Goal: Navigation & Orientation: Find specific page/section

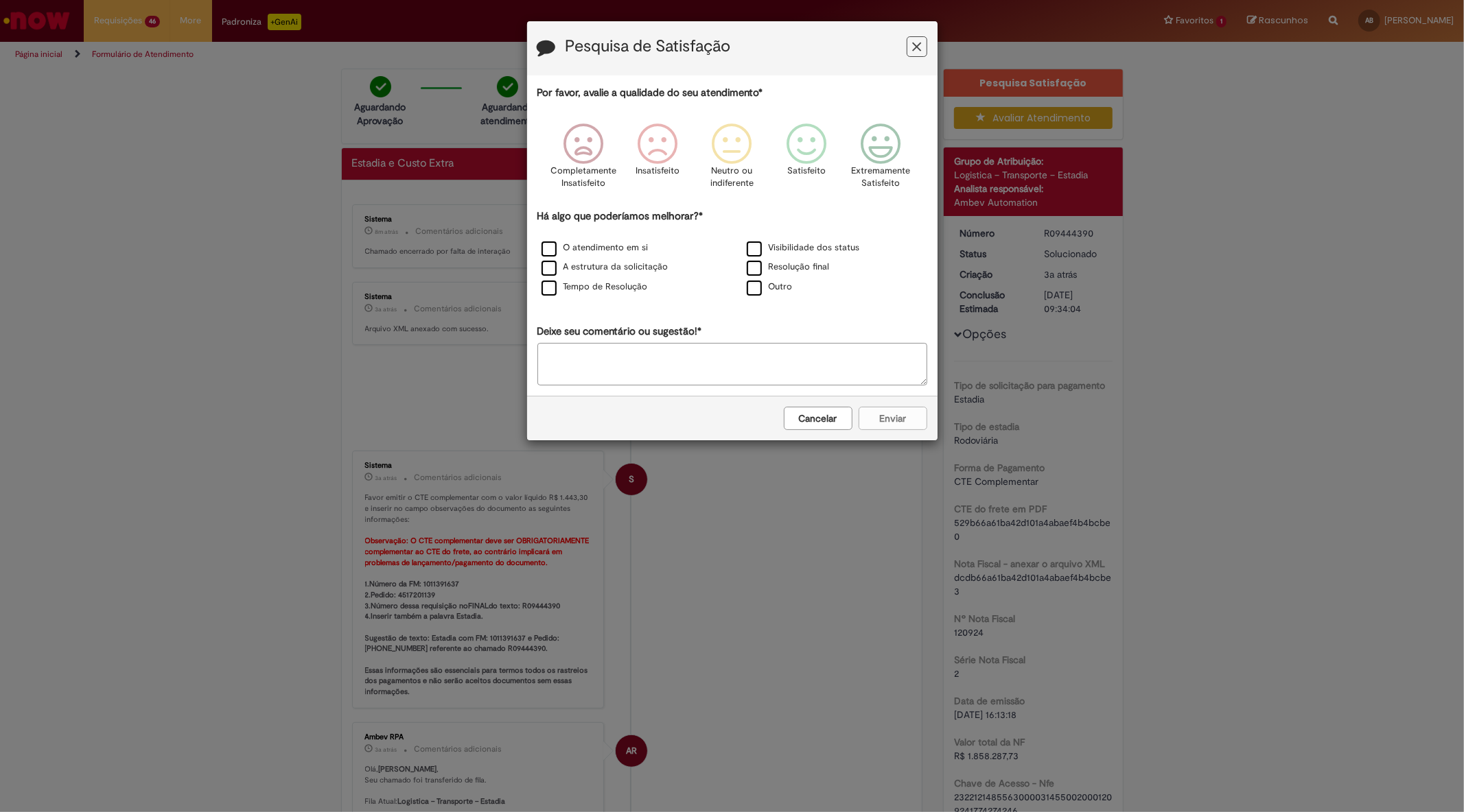
click at [837, 418] on button "Cancelar" at bounding box center [817, 418] width 68 height 23
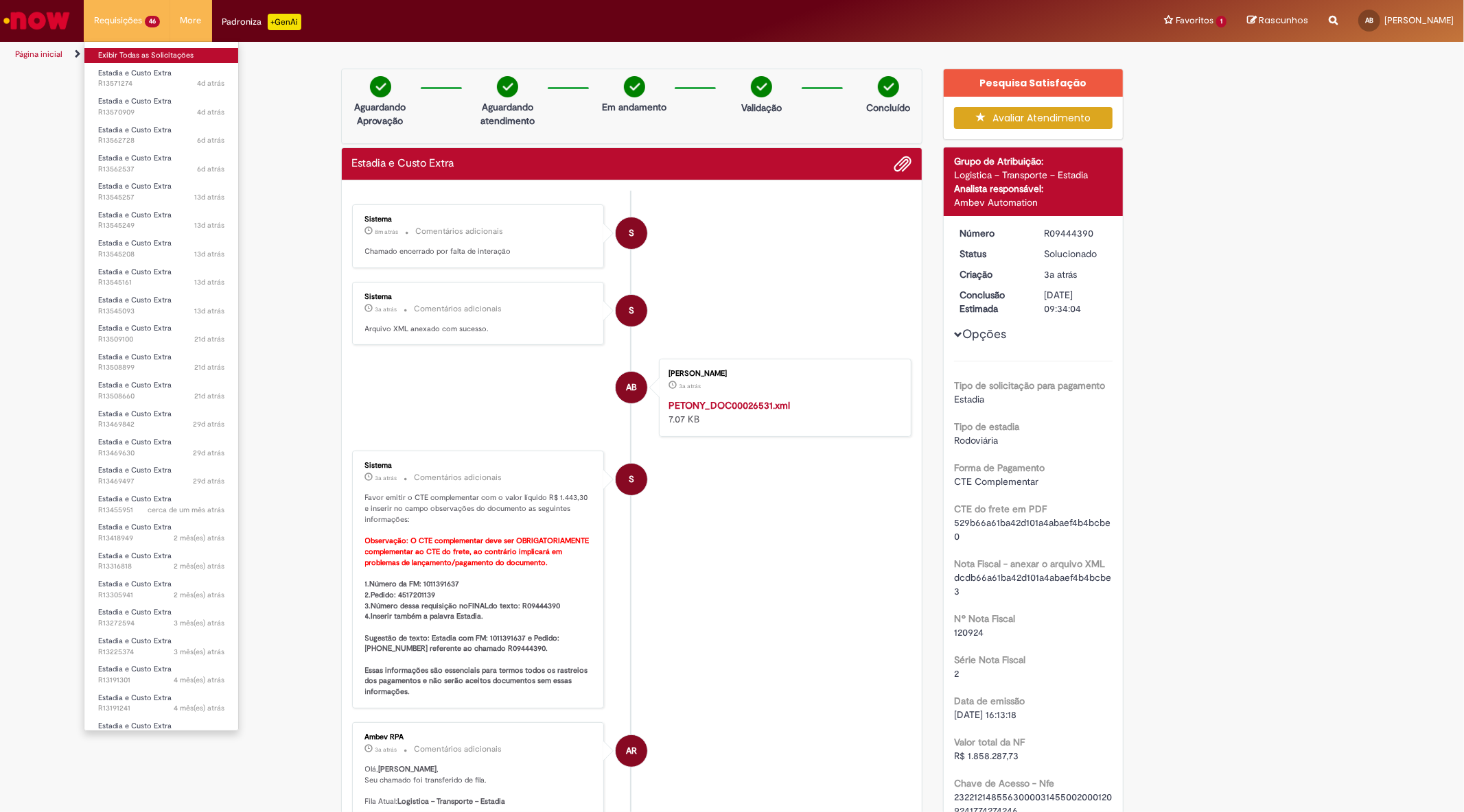
click at [137, 56] on link "Exibir Todas as Solicitações" at bounding box center [161, 56] width 153 height 15
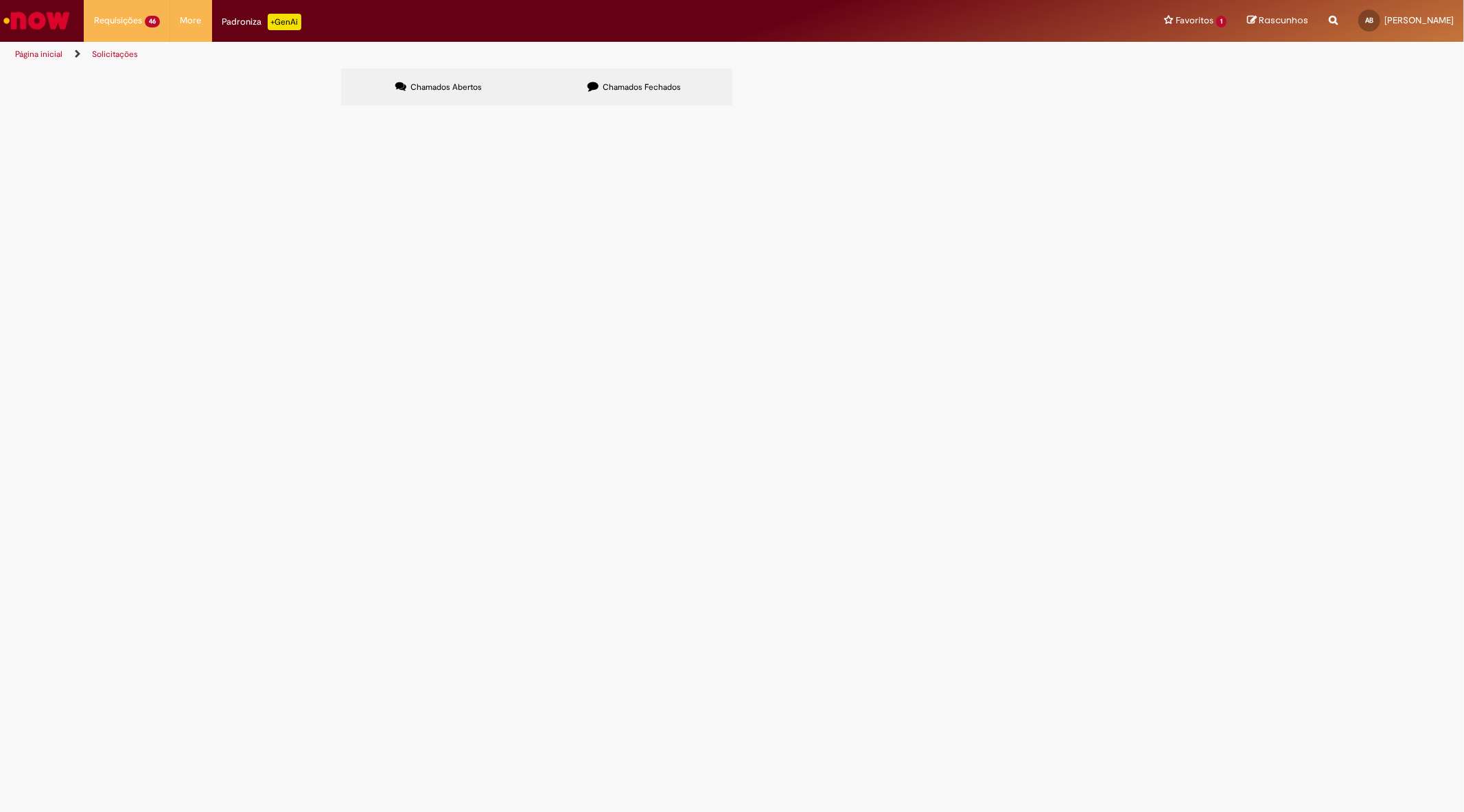
click at [0, 0] on span "Estadia e Custo Extra" at bounding box center [0, 0] width 0 height 0
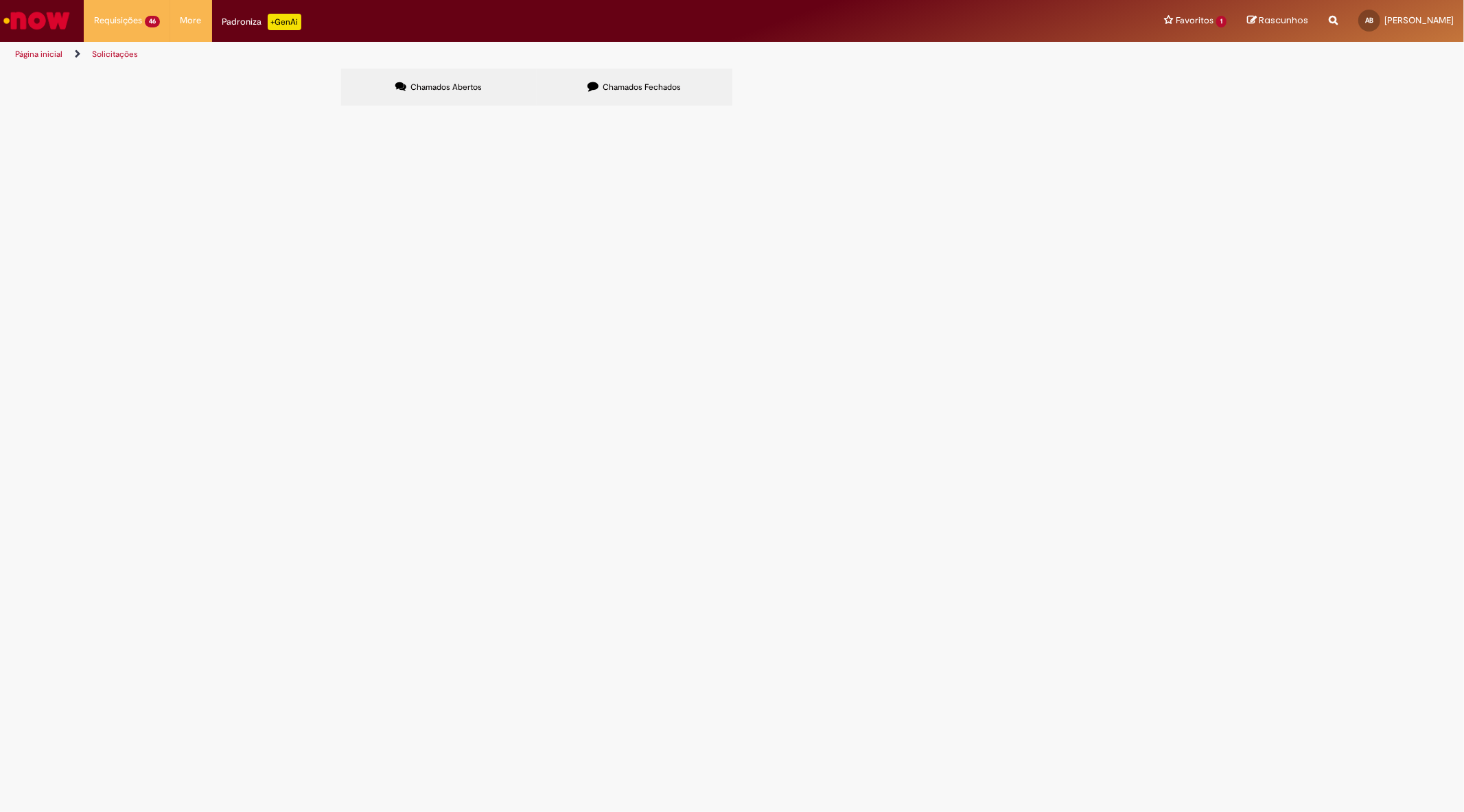
click at [0, 0] on span "Informações Adicionais Solicitadas" at bounding box center [0, 0] width 0 height 0
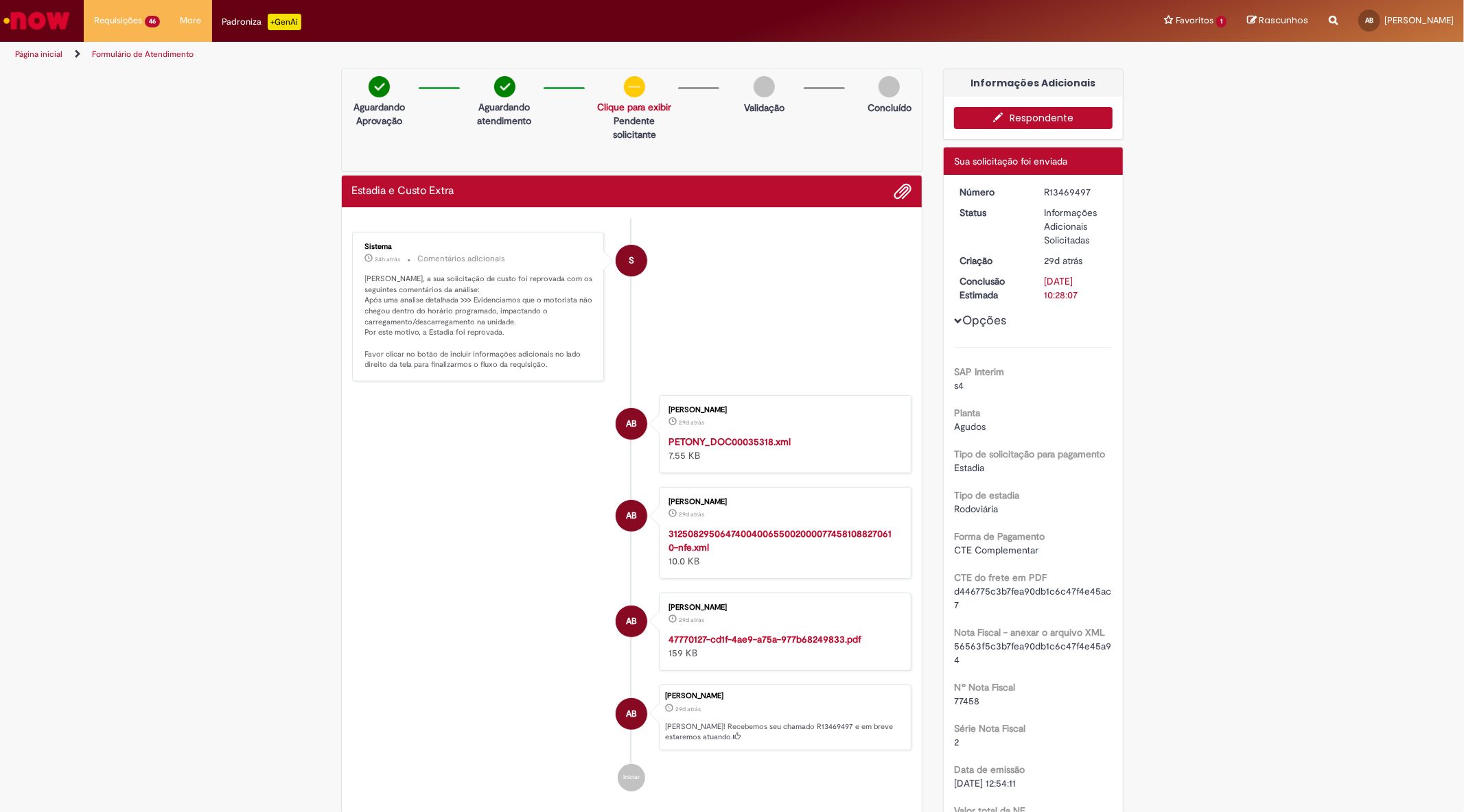
click at [50, 55] on link "Página inicial" at bounding box center [39, 55] width 48 height 11
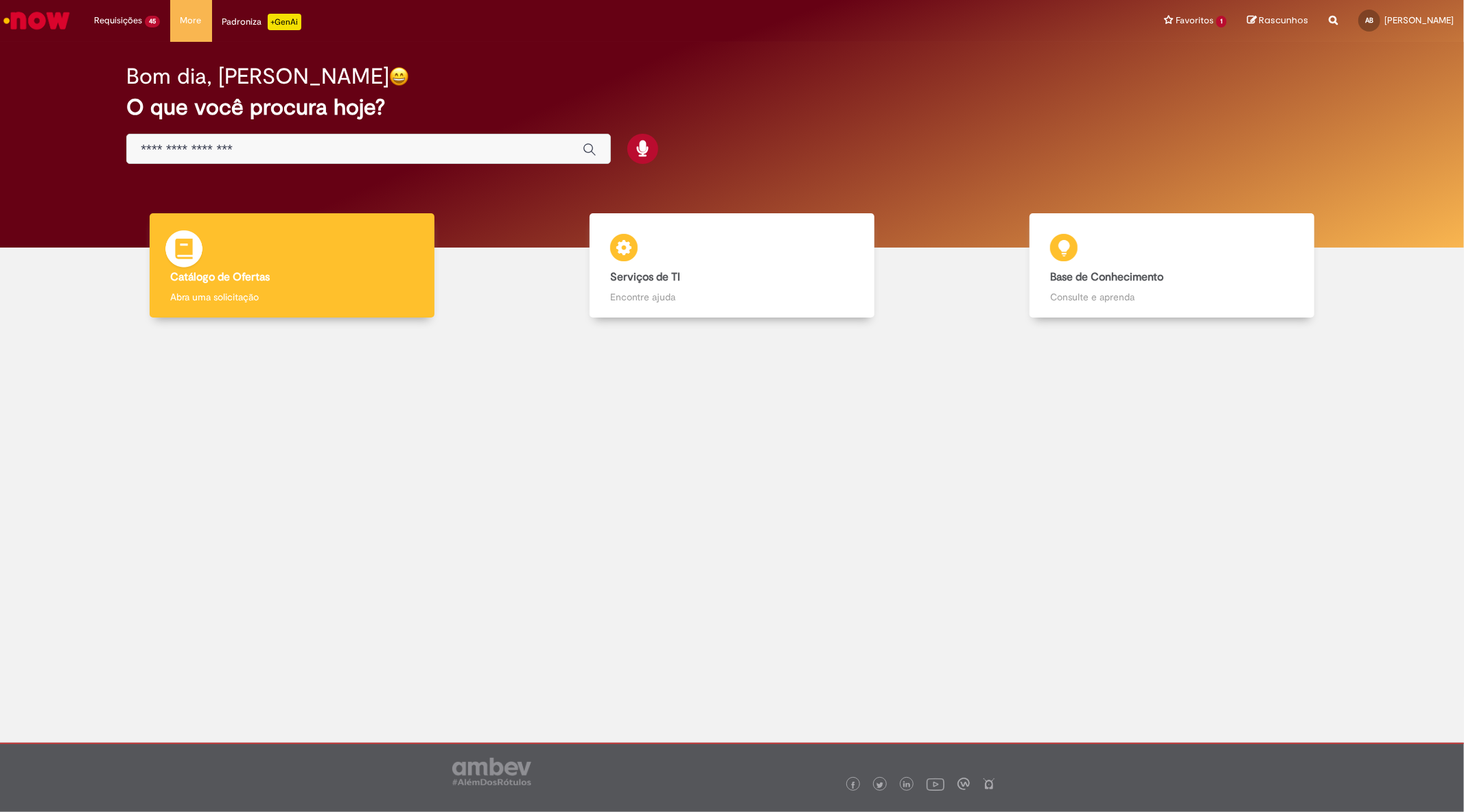
click at [227, 260] on div "Catálogo de Ofertas Catálogo de Ofertas Abra uma solicitação" at bounding box center [292, 266] width 284 height 105
